Goal: Task Accomplishment & Management: Use online tool/utility

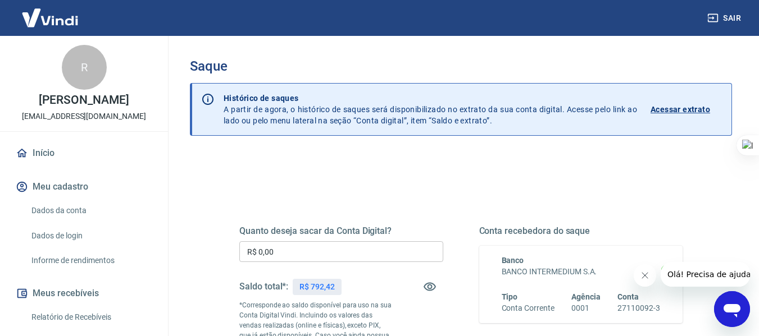
scroll to position [54, 0]
click at [361, 243] on input "R$ 0,00" at bounding box center [341, 251] width 204 height 21
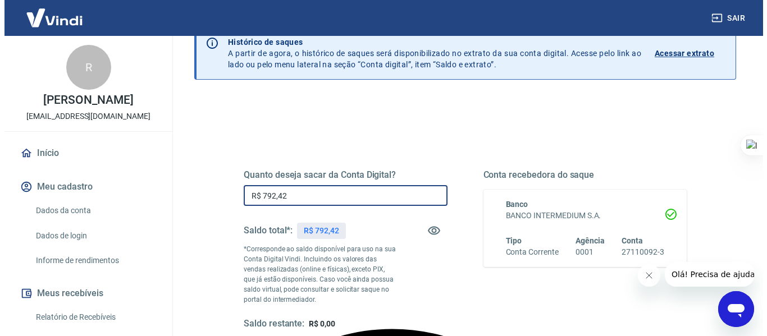
scroll to position [112, 0]
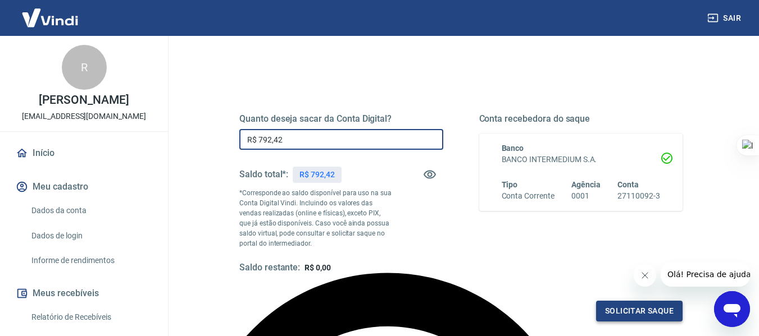
type input "R$ 792,42"
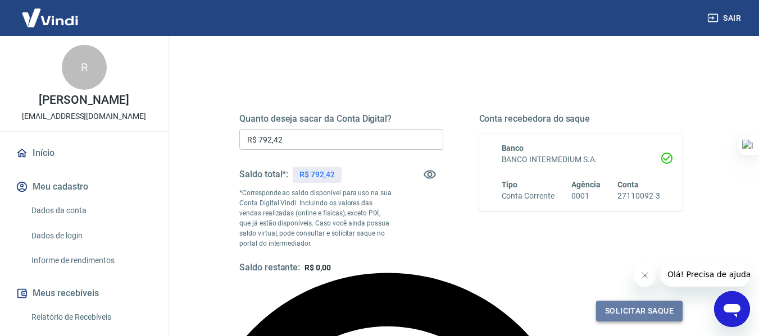
click at [613, 311] on button "Solicitar saque" at bounding box center [639, 311] width 86 height 21
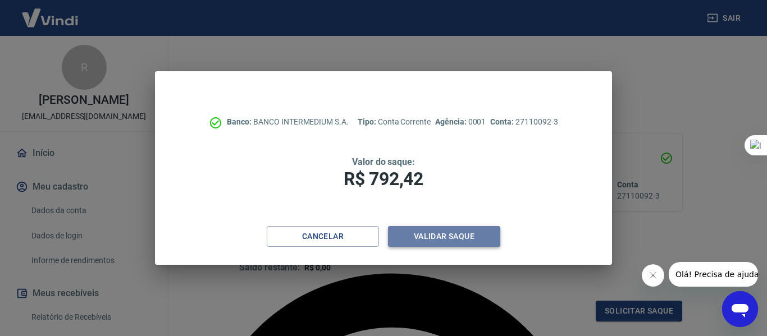
click at [469, 238] on button "Validar saque" at bounding box center [444, 236] width 112 height 21
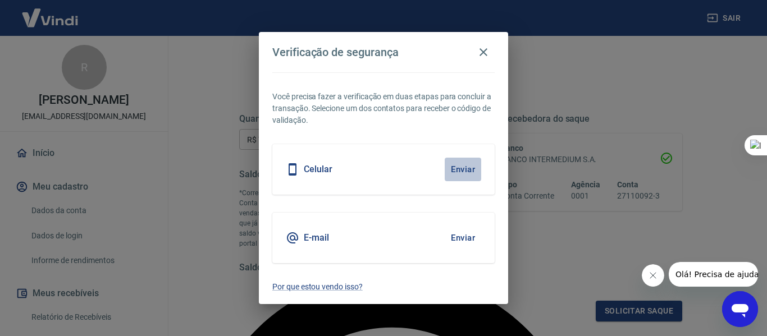
click at [464, 170] on button "Enviar" at bounding box center [463, 170] width 36 height 24
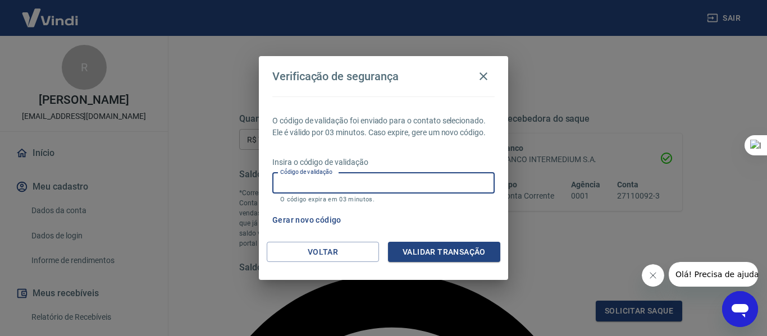
click at [454, 179] on input "Código de validação" at bounding box center [383, 183] width 222 height 21
type input "516074"
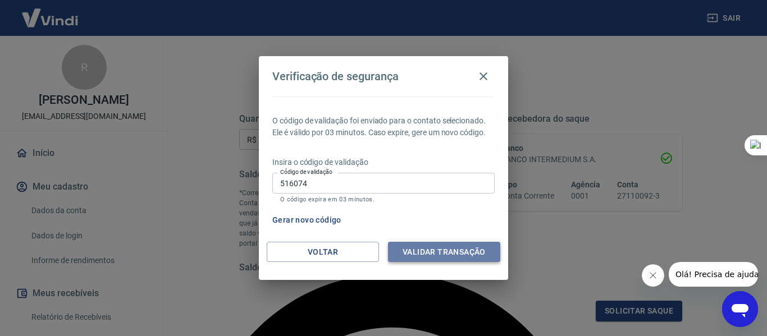
click at [442, 252] on button "Validar transação" at bounding box center [444, 252] width 112 height 21
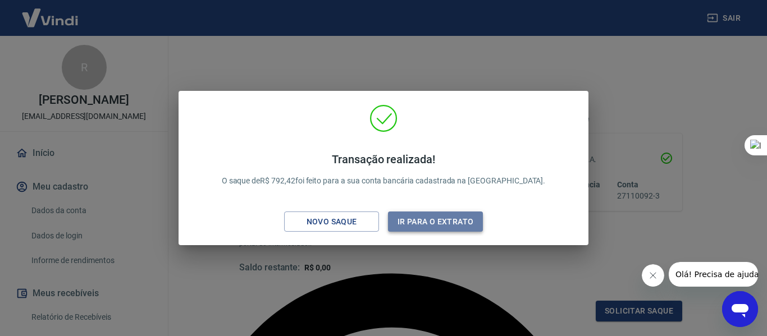
click at [433, 218] on button "Ir para o extrato" at bounding box center [435, 222] width 95 height 21
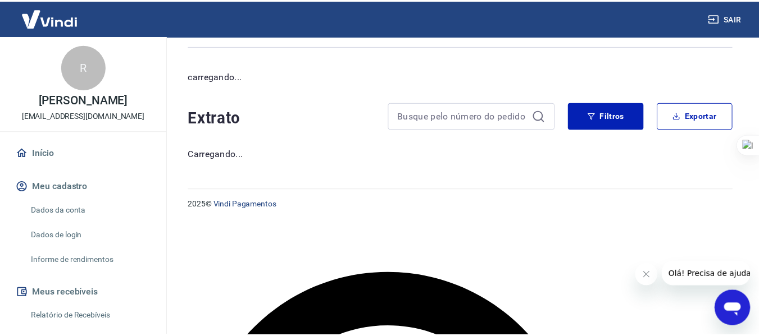
scroll to position [6, 0]
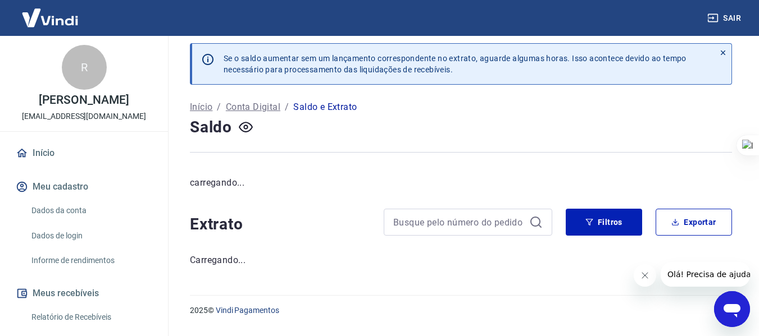
click at [733, 15] on button "Sair" at bounding box center [725, 18] width 40 height 21
